Goal: Find specific page/section: Find specific page/section

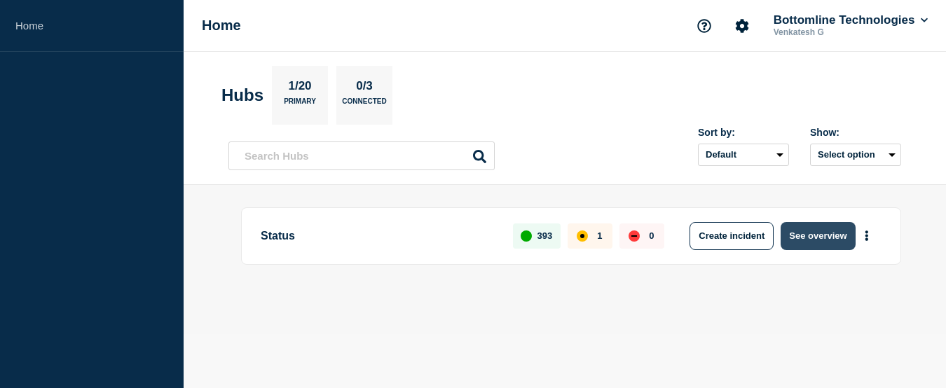
click at [811, 230] on button "See overview" at bounding box center [817, 236] width 74 height 28
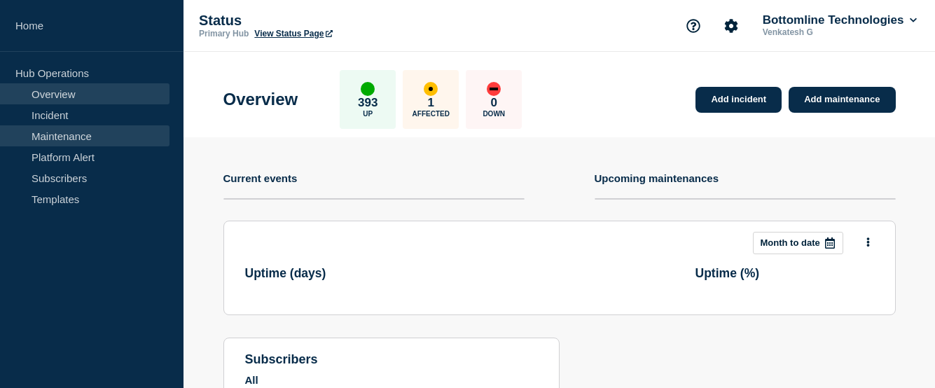
click at [62, 139] on link "Maintenance" at bounding box center [85, 135] width 170 height 21
